Goal: Find specific page/section: Find specific page/section

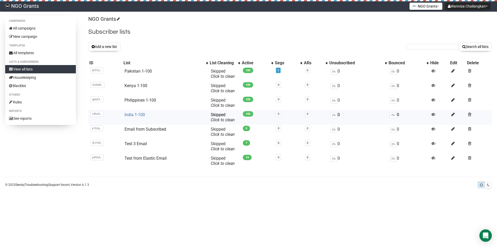
click at [135, 114] on link "India 1-100" at bounding box center [135, 114] width 20 height 5
click at [145, 71] on link "Pakistan 1-100" at bounding box center [138, 71] width 27 height 5
click at [134, 114] on link "India 1-100" at bounding box center [135, 114] width 20 height 5
click at [269, 18] on p "NGO Grants" at bounding box center [290, 19] width 404 height 7
click at [435, 8] on button "NGO Grants" at bounding box center [426, 6] width 33 height 7
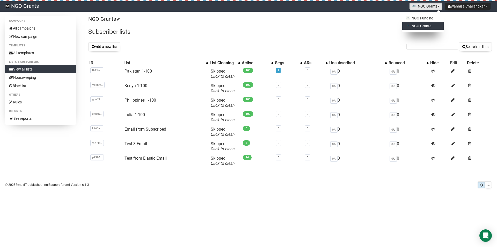
click at [181, 29] on h2 "Subscriber lists" at bounding box center [290, 31] width 404 height 9
click at [435, 5] on button "NGO Grants" at bounding box center [426, 6] width 33 height 7
click at [422, 25] on link "NGO Grants" at bounding box center [422, 26] width 41 height 8
